Goal: Task Accomplishment & Management: Manage account settings

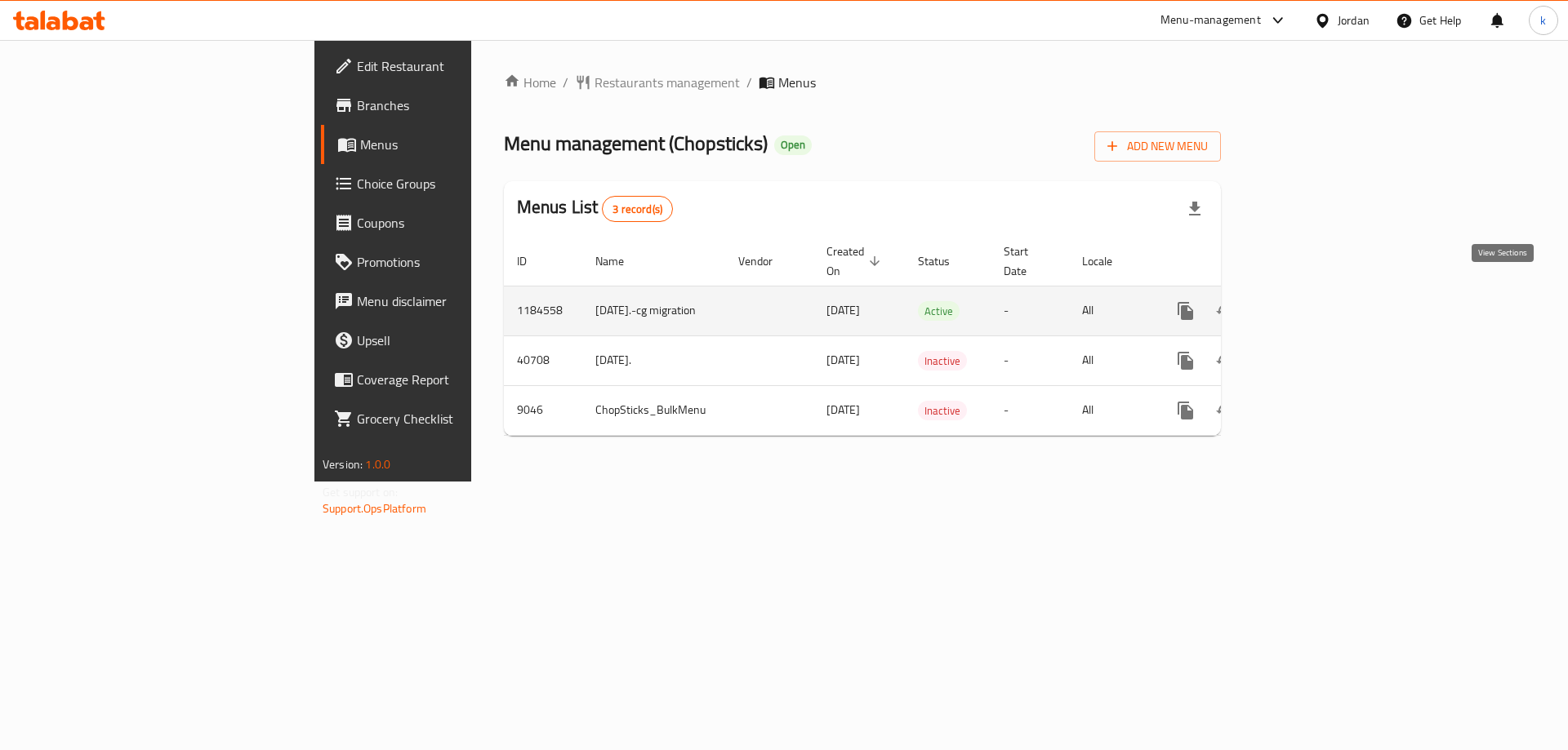
click at [1323, 291] on link "enhanced table" at bounding box center [1303, 311] width 39 height 39
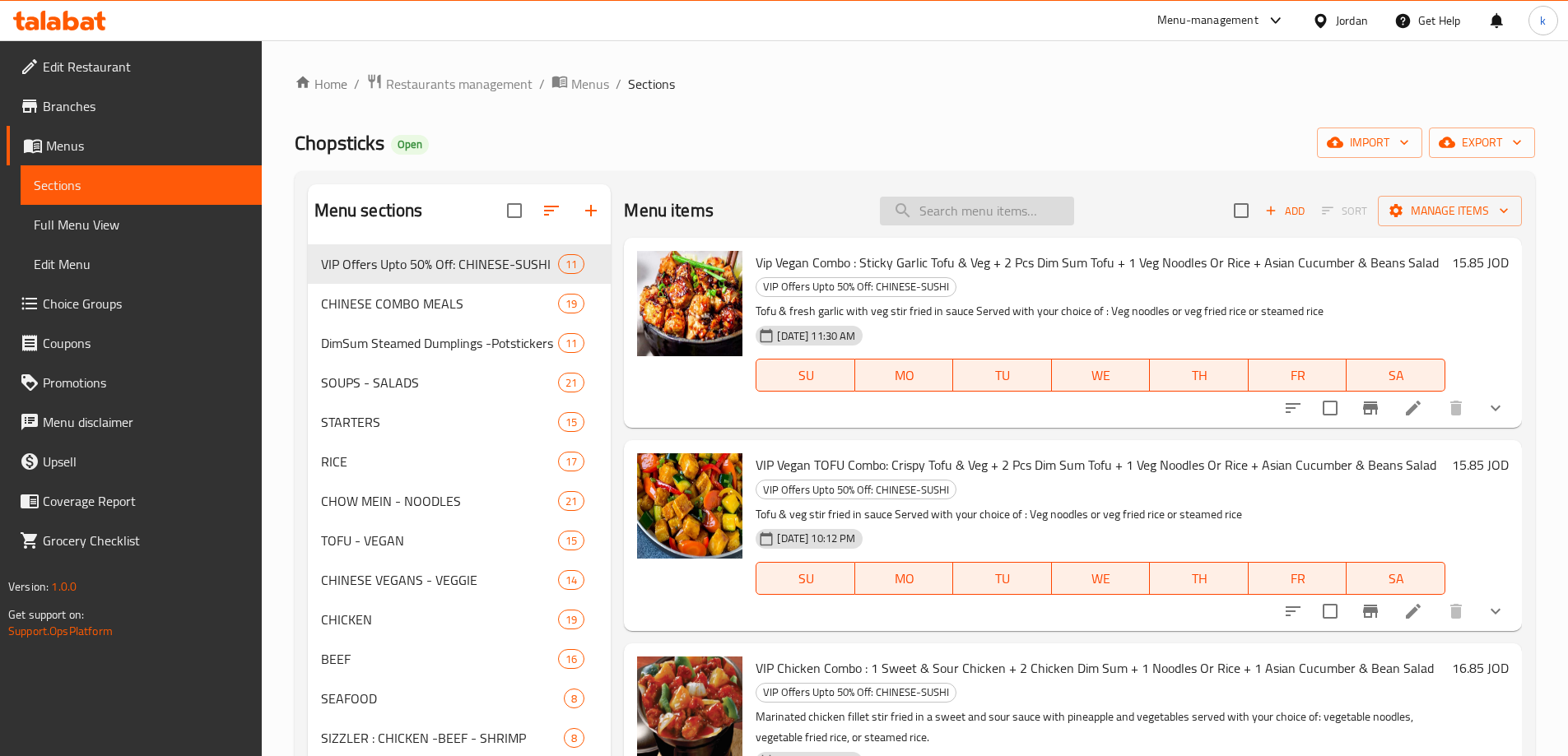
click at [973, 201] on input "search" at bounding box center [976, 211] width 194 height 29
paste input "Shrimp Chow Mein In Szechwan Garlic Sauce"
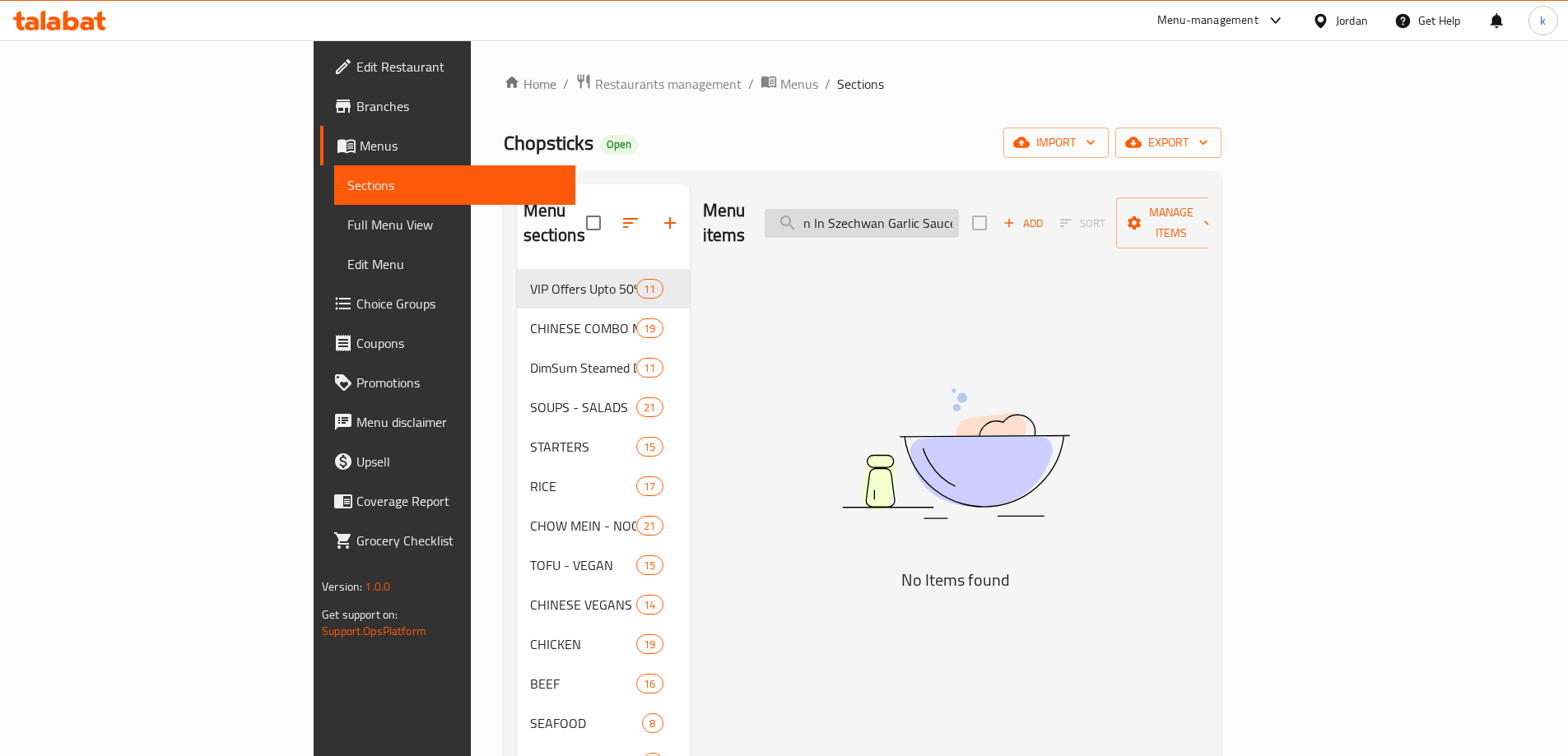
type input "ر"
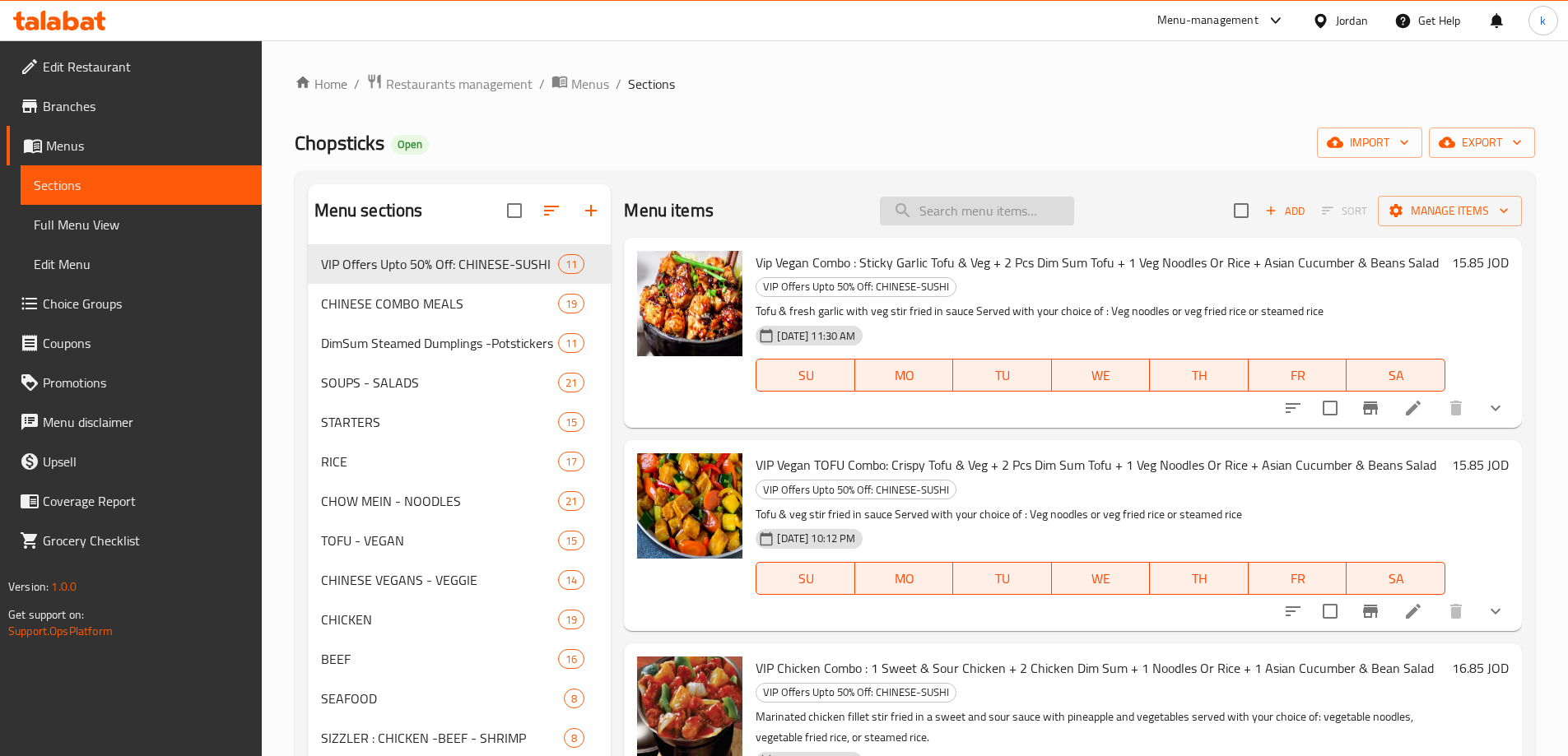
paste input "Shrimp Chow Mein In Szechwan Garlic Sauce"
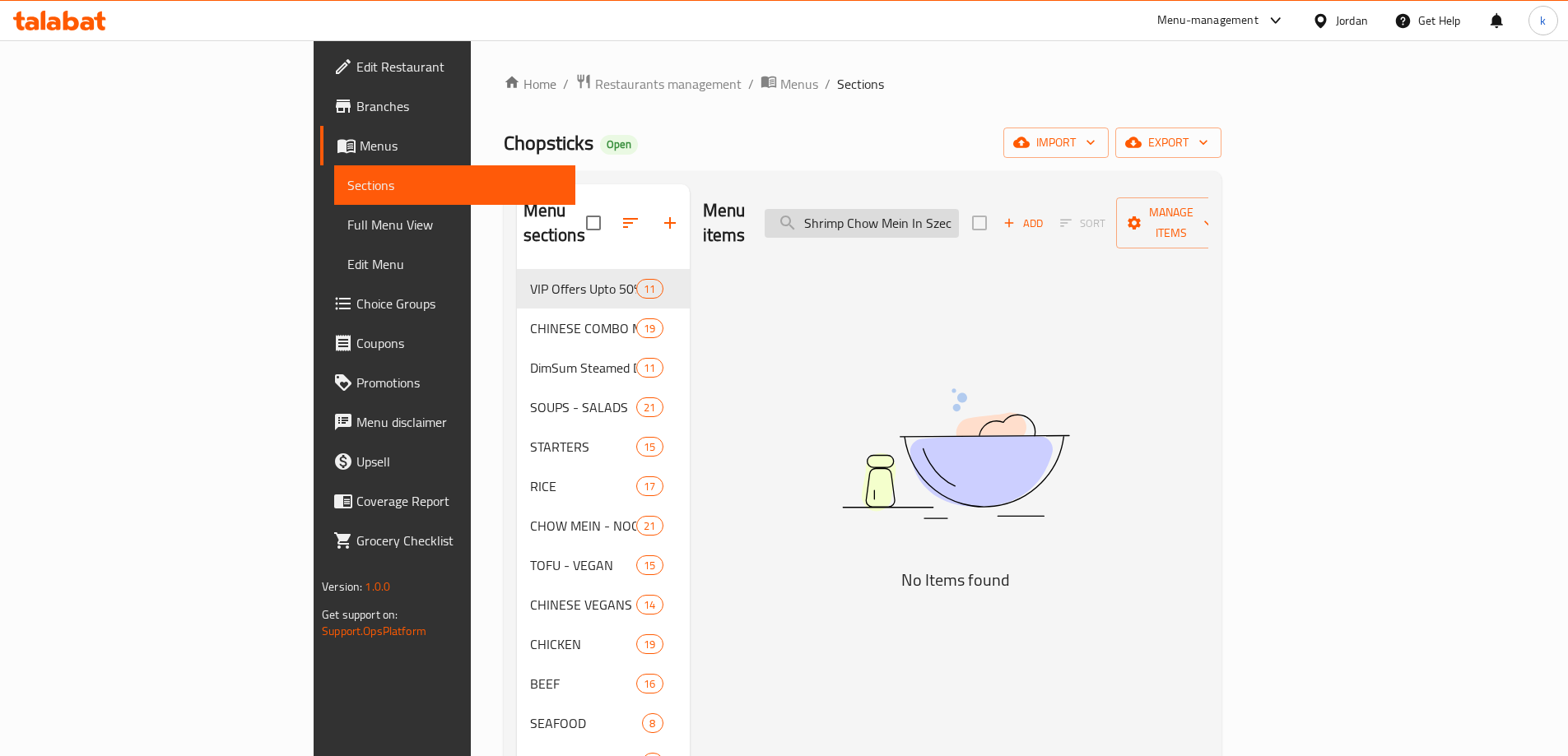
click at [924, 209] on input "Shrimp Chow Mein In Szechwan Garlic Sauce" at bounding box center [861, 223] width 194 height 29
paste input "search"
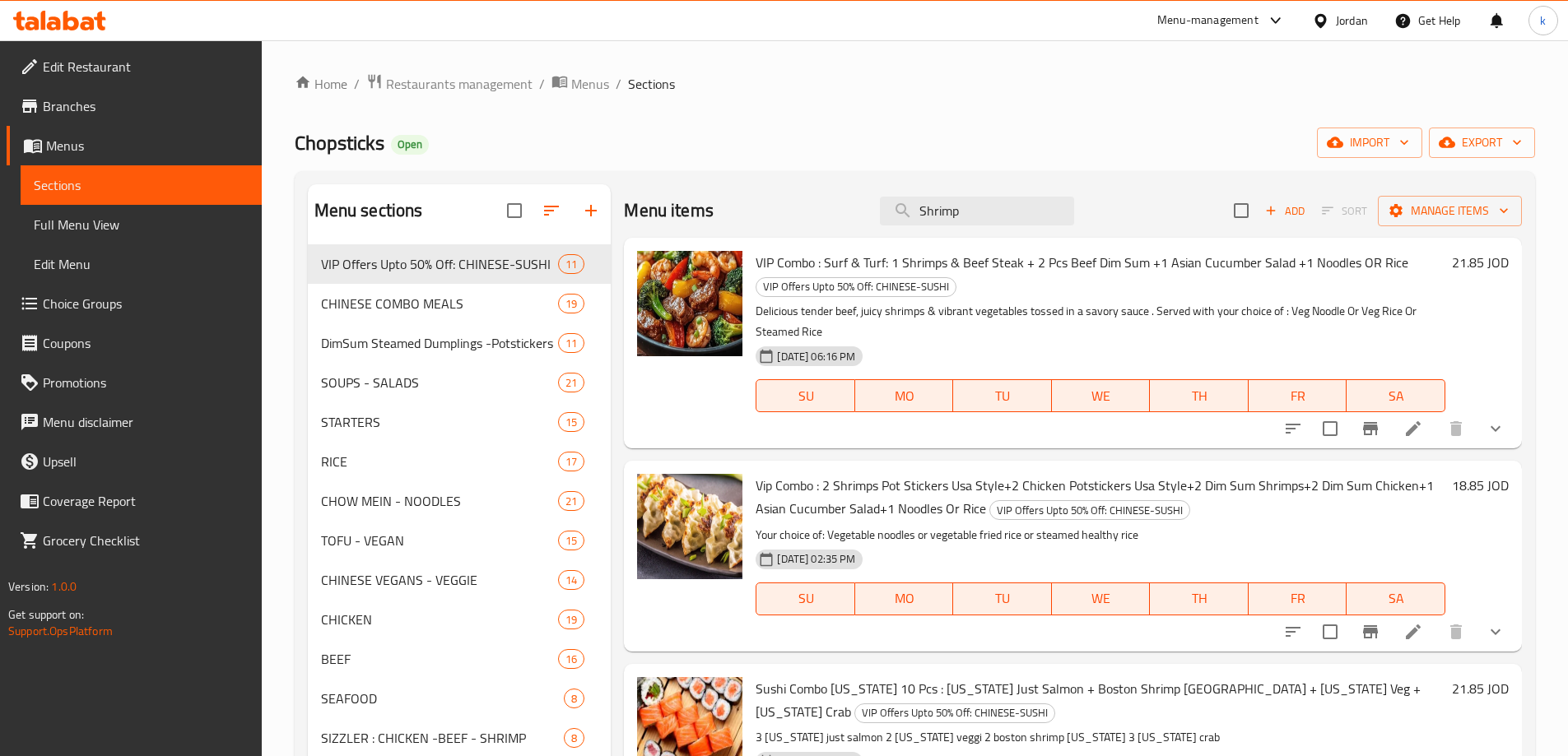
type input "Shrimp"
click at [121, 303] on span "Choice Groups" at bounding box center [146, 303] width 206 height 19
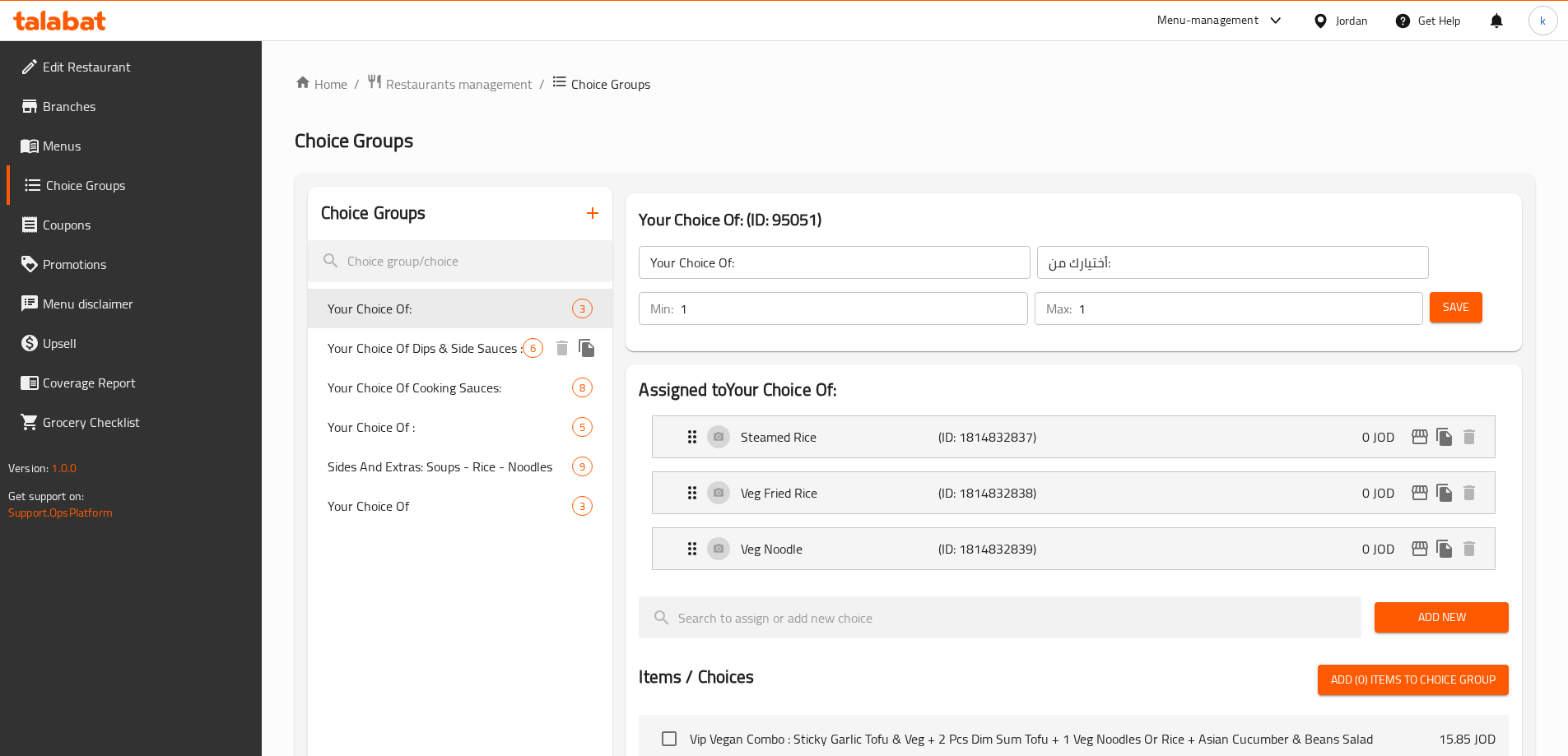
click at [395, 335] on div "Your Choice Of Dips & Side Sauces : 6" at bounding box center [461, 348] width 306 height 40
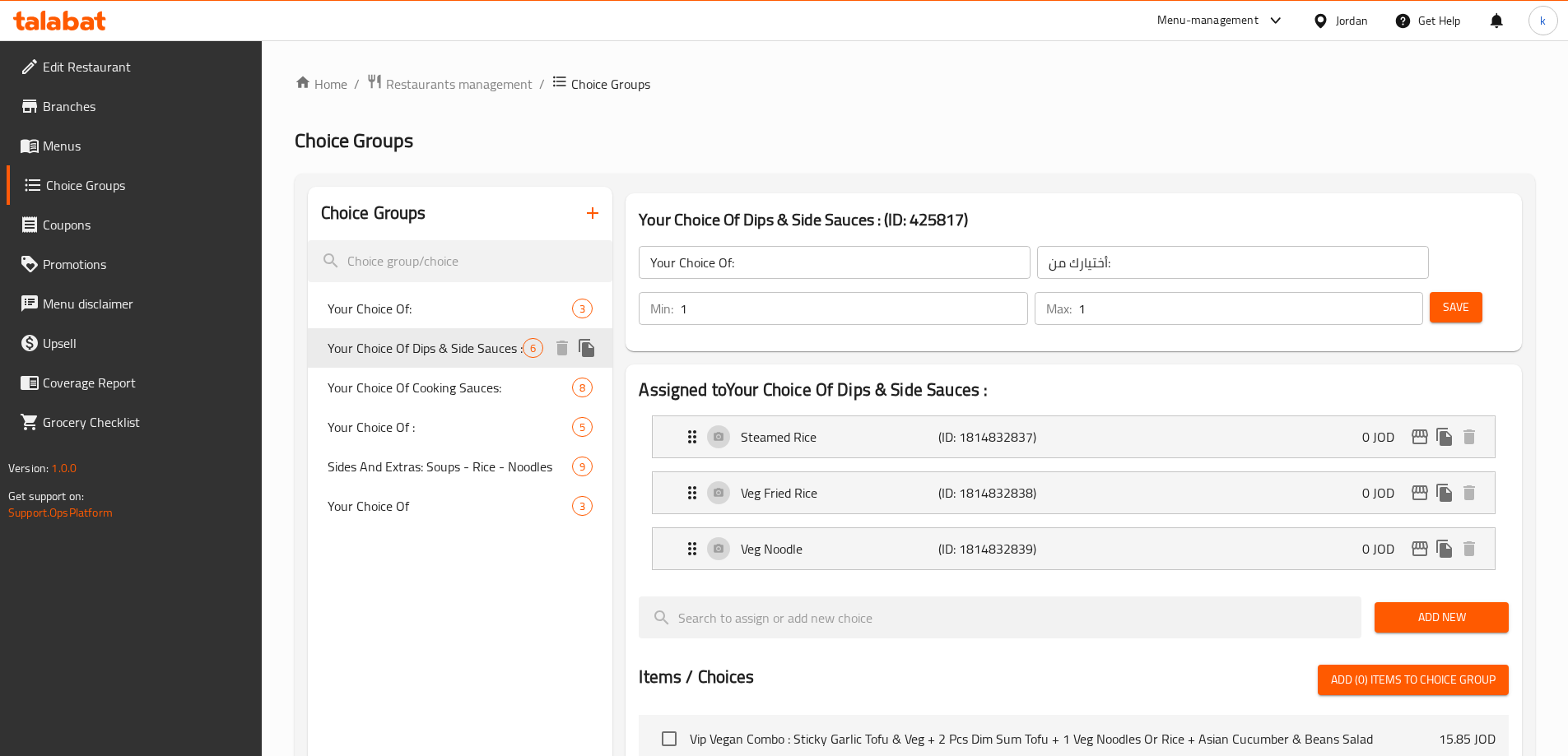
type input "Your Choice Of Dips & Side Sauces :"
type input "اختيارك من [DEMOGRAPHIC_DATA] والغموس:"
type input "0"
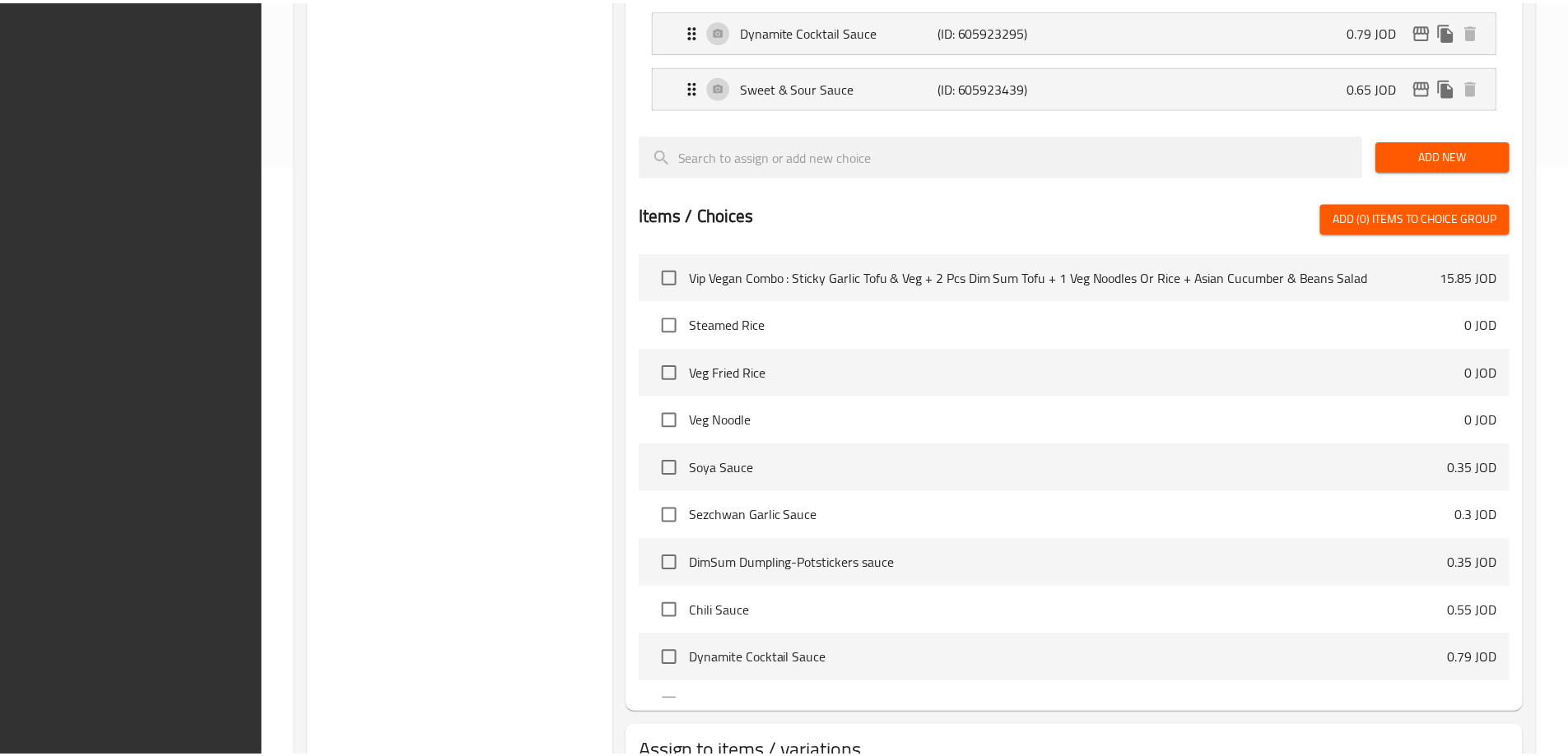
scroll to position [715, 0]
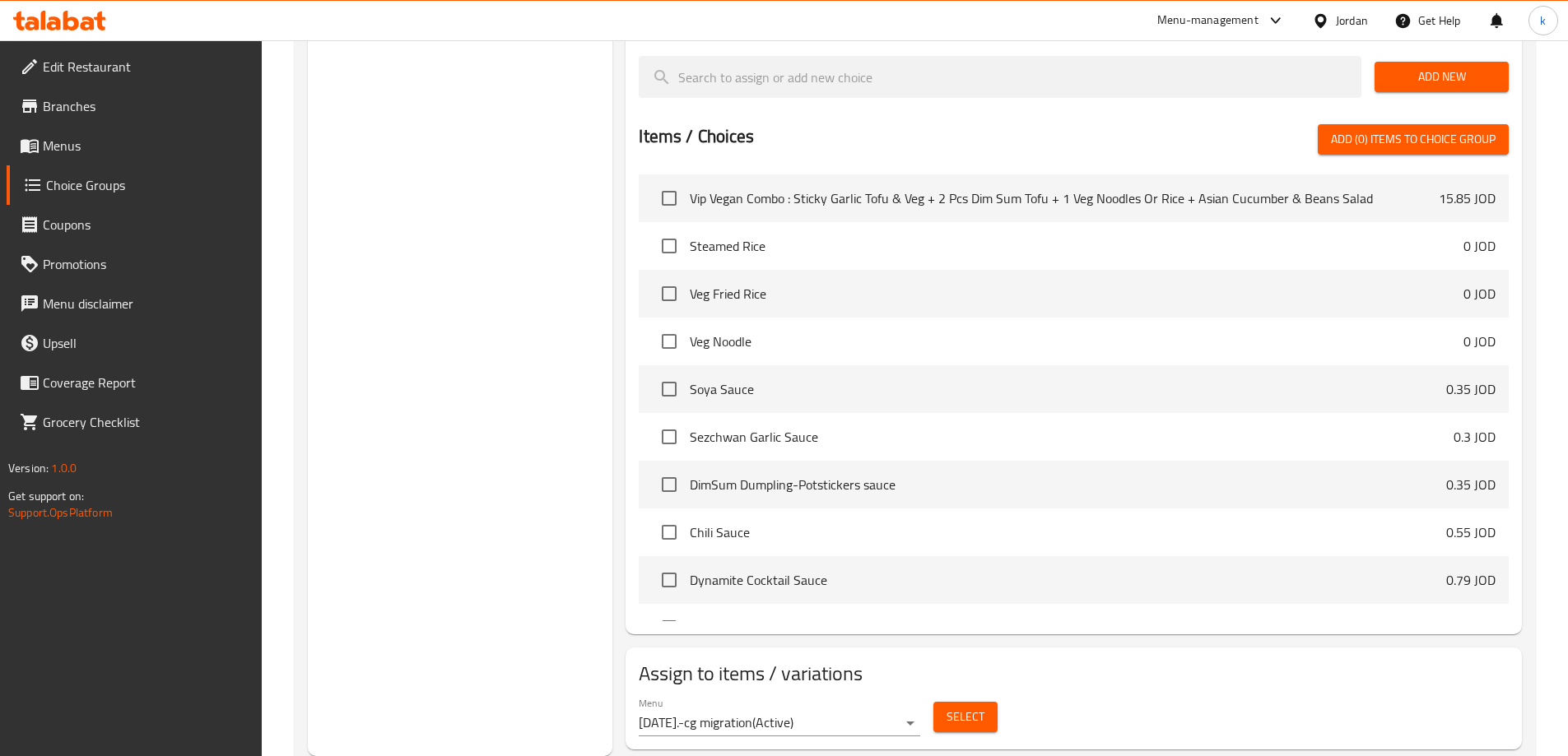
click at [1209, 690] on div "Menu [DATE].-cg migration ( Active ) Select" at bounding box center [1073, 716] width 883 height 52
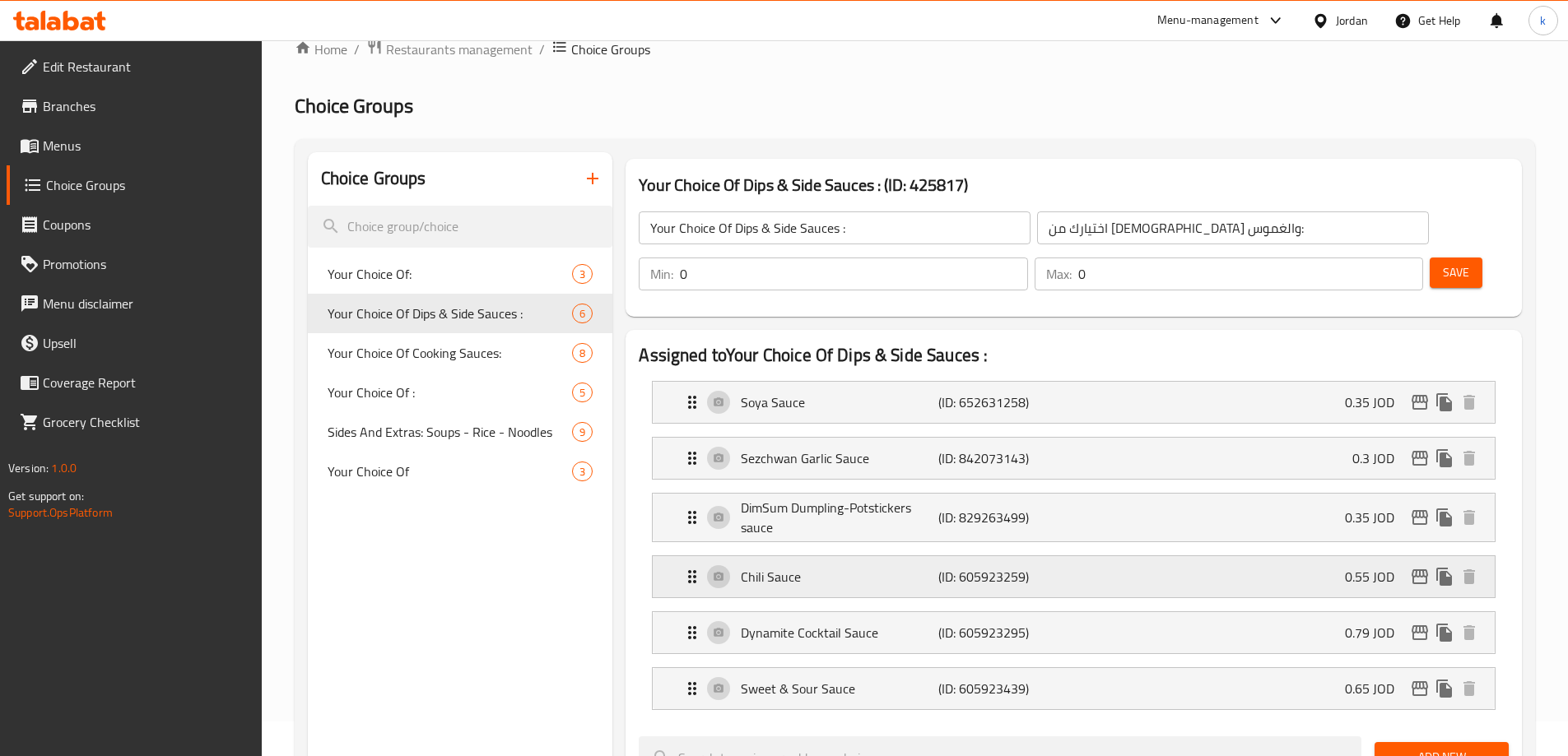
scroll to position [0, 0]
